Goal: Task Accomplishment & Management: Complete application form

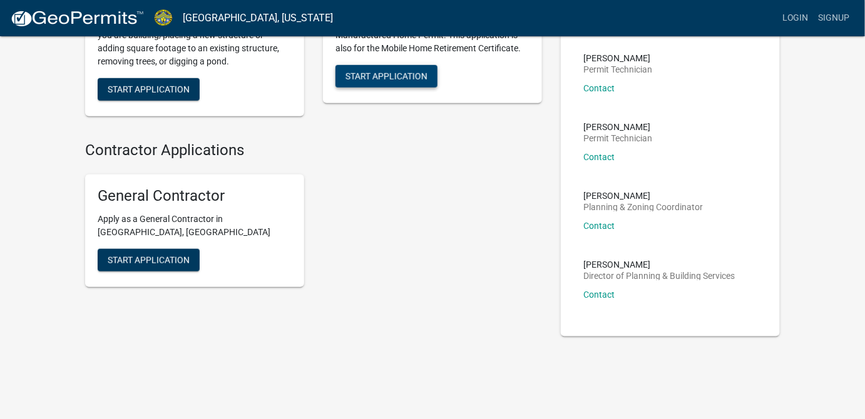
scroll to position [284, 0]
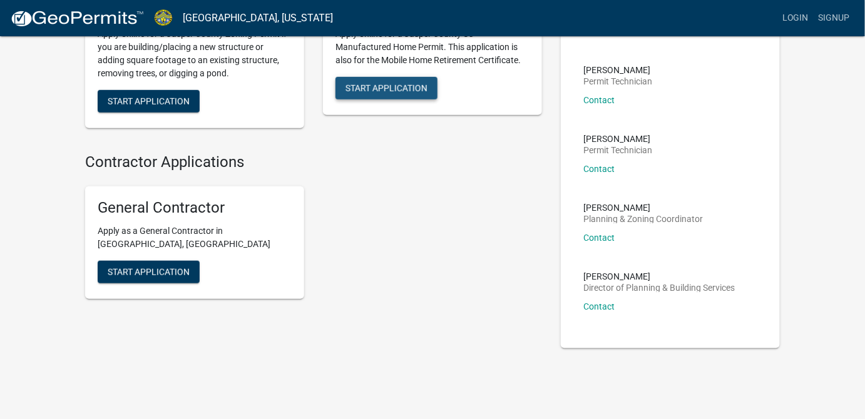
click at [382, 93] on span "Start Application" at bounding box center [386, 88] width 82 height 10
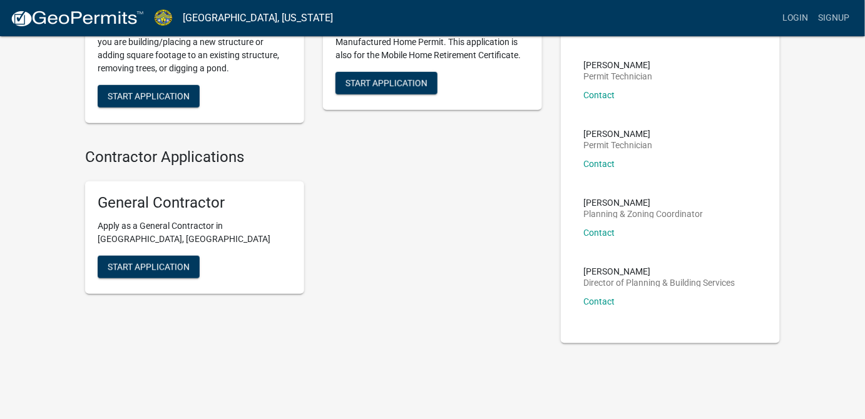
scroll to position [284, 0]
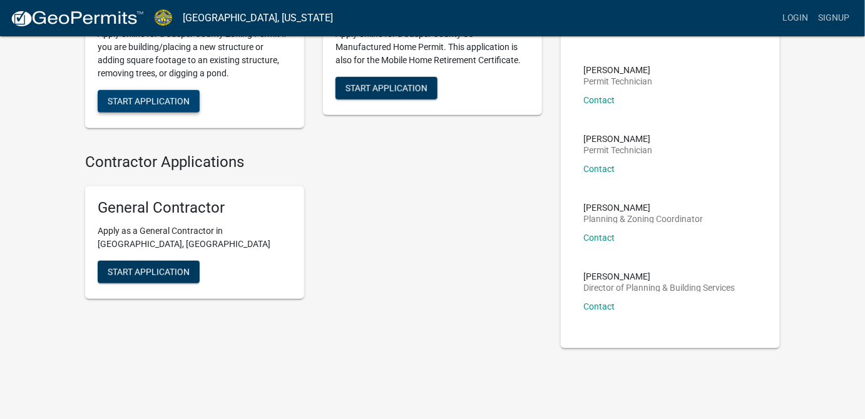
click at [166, 106] on span "Start Application" at bounding box center [149, 101] width 82 height 10
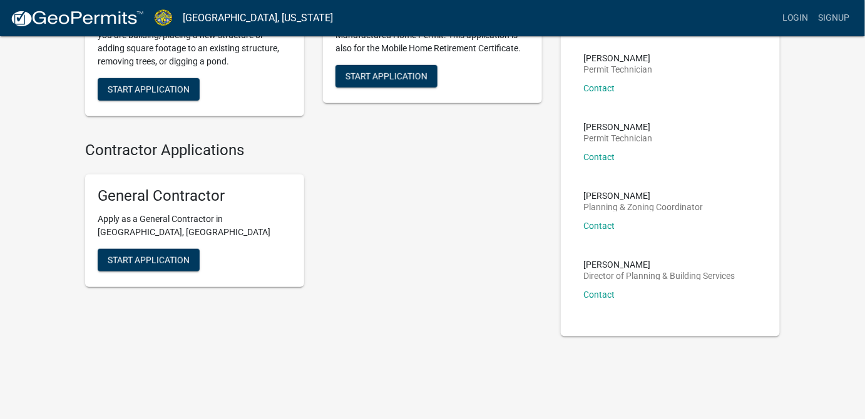
scroll to position [190, 0]
